Goal: Task Accomplishment & Management: Manage account settings

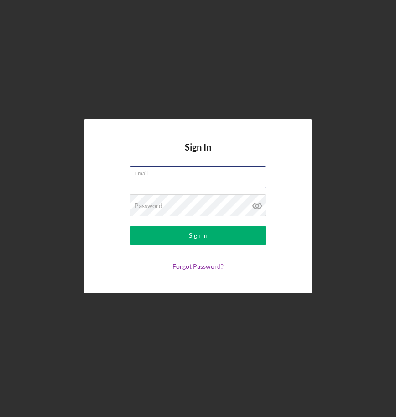
type input "[EMAIL_ADDRESS][DOMAIN_NAME]"
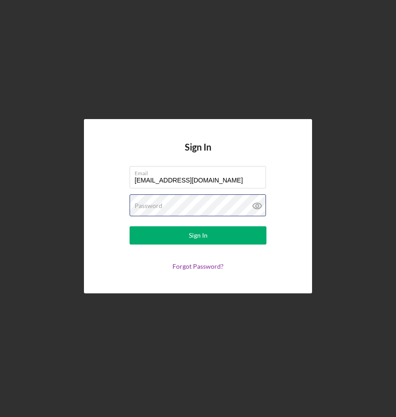
click at [198, 236] on button "Sign In" at bounding box center [198, 236] width 137 height 18
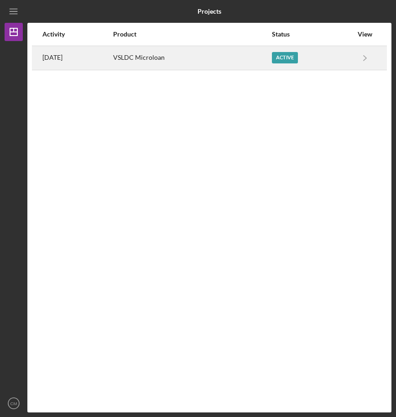
click at [298, 59] on div "Active" at bounding box center [285, 57] width 26 height 11
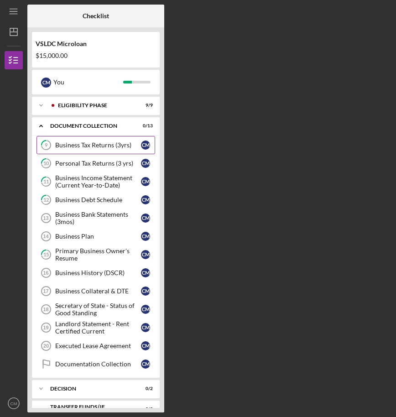
click at [121, 147] on div "Business Tax Returns (3yrs)" at bounding box center [98, 145] width 86 height 7
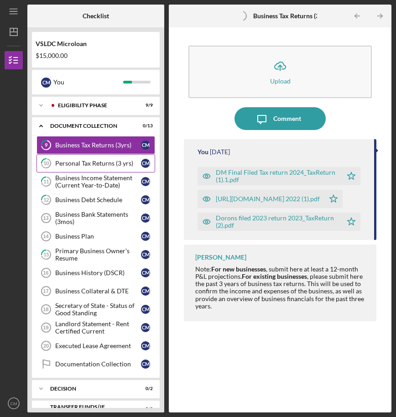
click at [117, 167] on div "Personal Tax Returns (3 yrs)" at bounding box center [98, 163] width 86 height 7
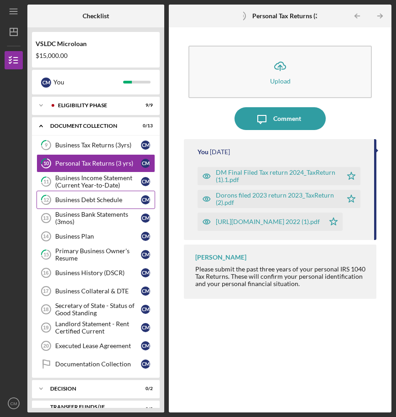
click at [85, 197] on div "Business Debt Schedule" at bounding box center [98, 199] width 86 height 7
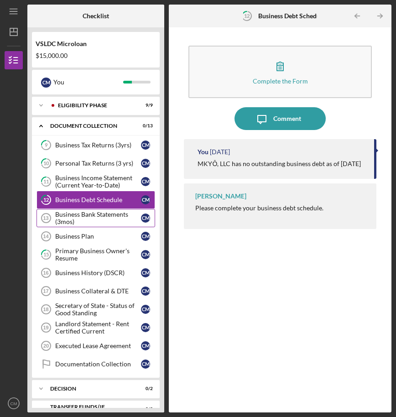
click at [91, 223] on div "Business Bank Statements (3mos)" at bounding box center [98, 218] width 86 height 15
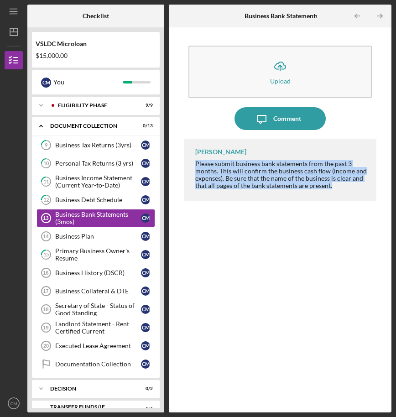
drag, startPoint x: 314, startPoint y: 185, endPoint x: 182, endPoint y: 160, distance: 134.4
click at [182, 160] on div "Icon/Upload Upload Icon/Message Comment [PERSON_NAME] Please submit business ba…" at bounding box center [281, 220] width 214 height 376
copy div "Please submit business bank statements from the past 3 months. This will confir…"
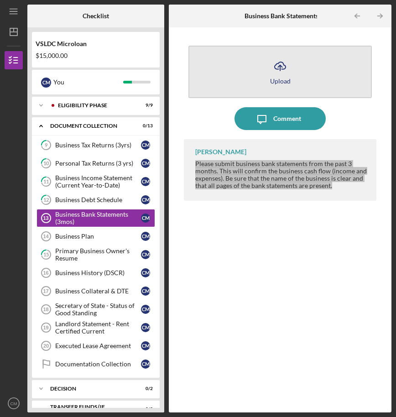
click at [280, 82] on div "Upload" at bounding box center [280, 81] width 21 height 7
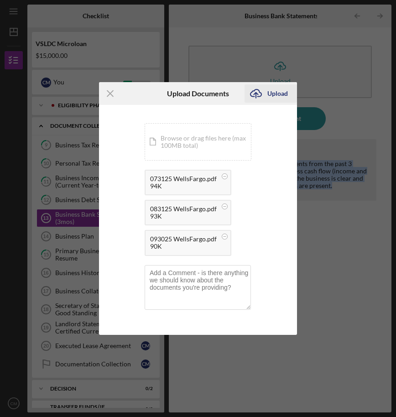
click at [259, 92] on icon "Icon/Upload" at bounding box center [256, 93] width 23 height 23
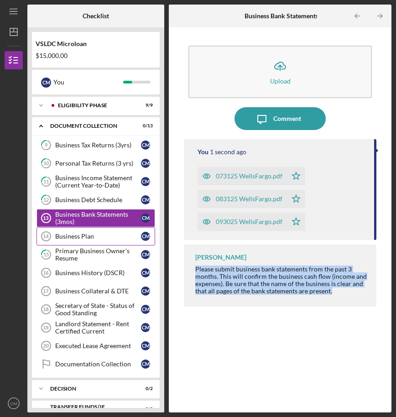
click at [90, 237] on div "Business Plan" at bounding box center [98, 236] width 86 height 7
